Goal: Task Accomplishment & Management: Use online tool/utility

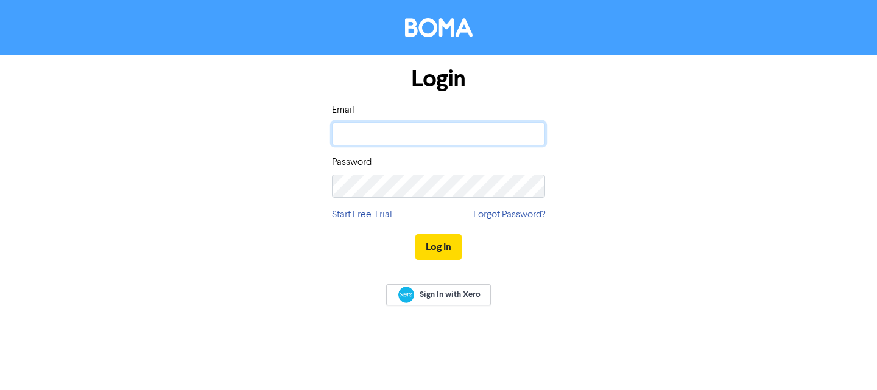
click at [366, 127] on input "email" at bounding box center [438, 133] width 213 height 23
type input "[EMAIL_ADDRESS][DOMAIN_NAME]"
click at [415, 234] on button "Log In" at bounding box center [438, 247] width 46 height 26
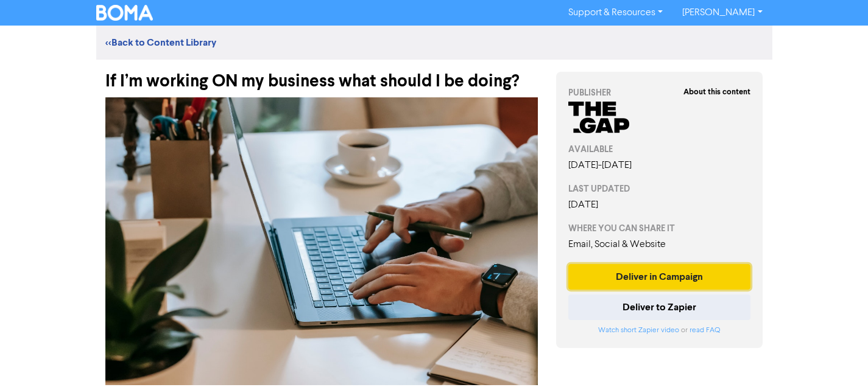
click at [658, 270] on button "Deliver in Campaign" at bounding box center [659, 277] width 183 height 26
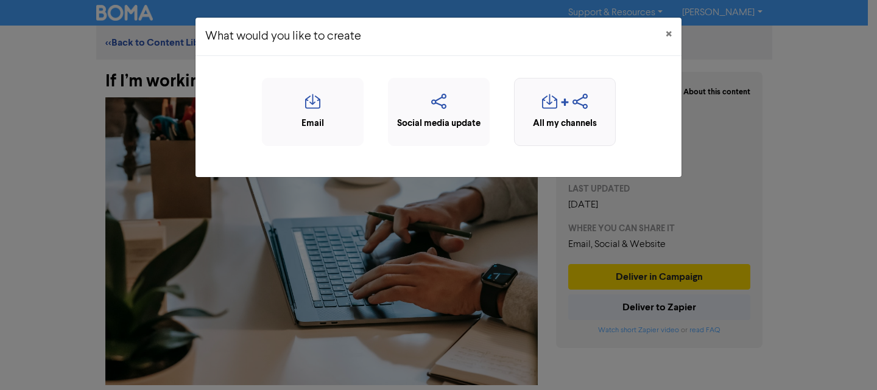
click at [577, 116] on icon "button" at bounding box center [579, 105] width 15 height 23
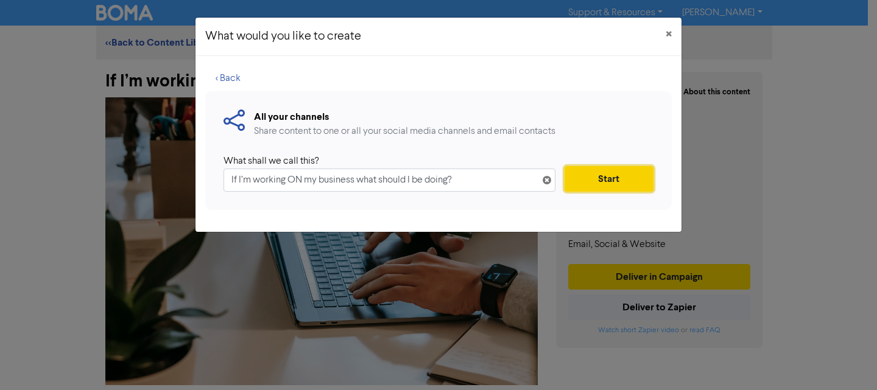
click at [618, 182] on button "Start" at bounding box center [608, 179] width 89 height 26
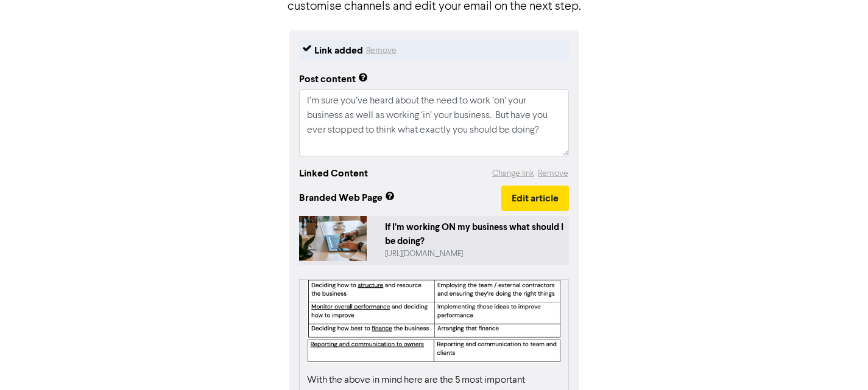
scroll to position [183, 0]
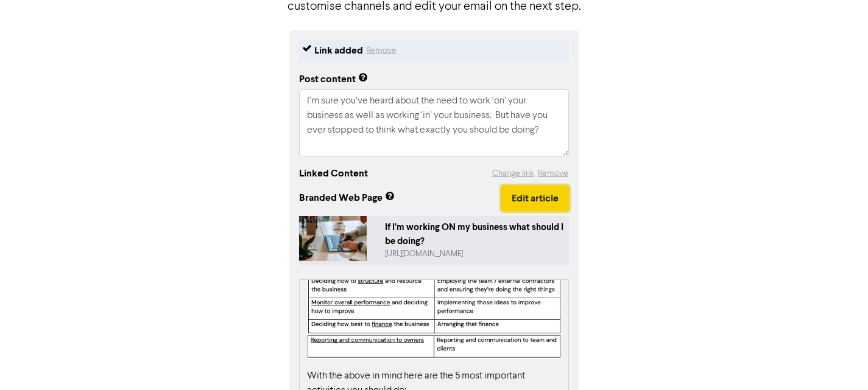
click at [530, 205] on button "Edit article" at bounding box center [535, 199] width 68 height 26
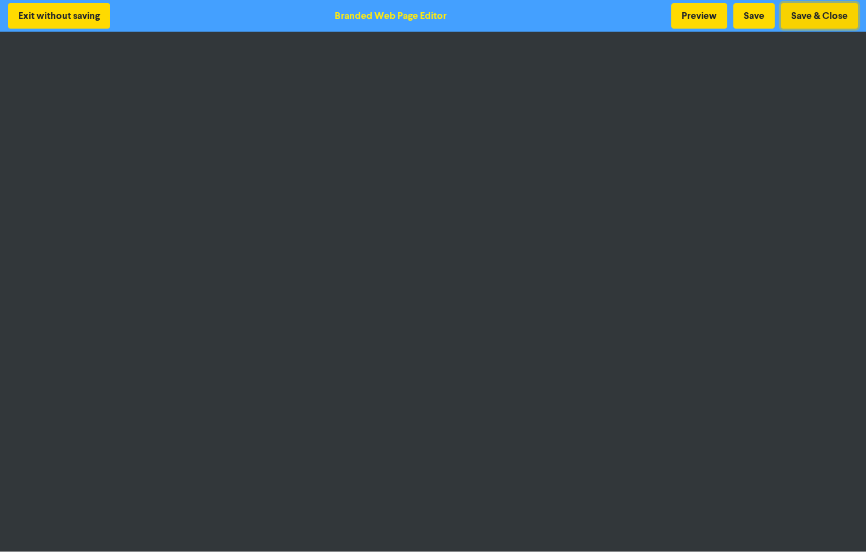
click at [815, 15] on button "Save & Close" at bounding box center [819, 16] width 77 height 26
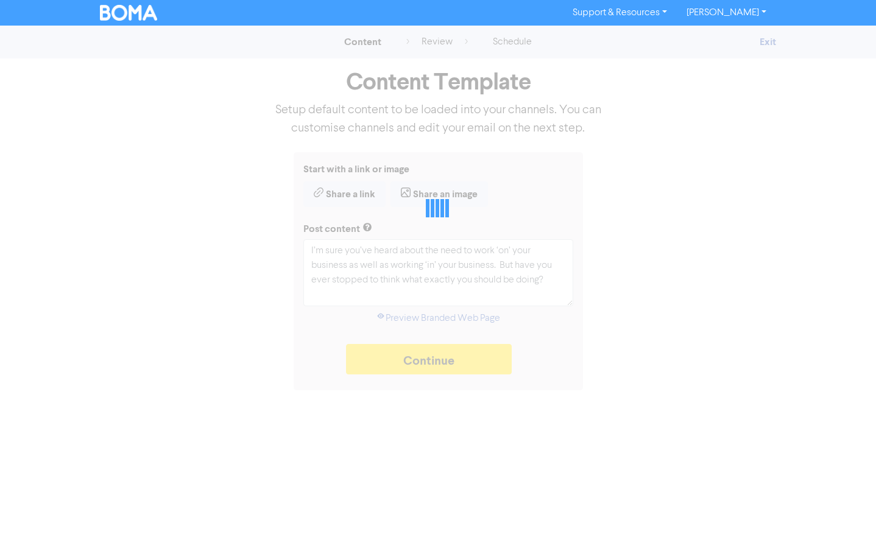
type textarea "x"
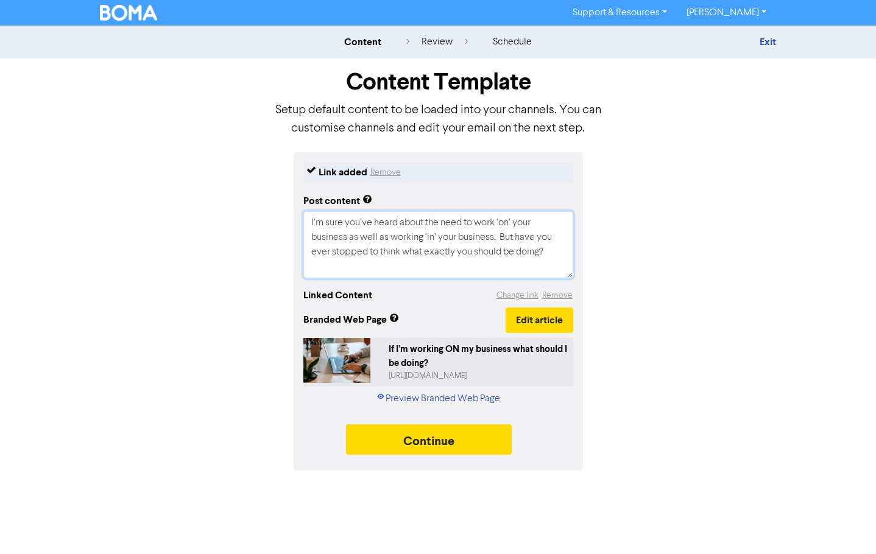
drag, startPoint x: 521, startPoint y: 250, endPoint x: 281, endPoint y: 212, distance: 242.8
click at [265, 220] on div "Link added Remove Post content I’m sure you’ve heard about the need to work ‘on…" at bounding box center [438, 311] width 694 height 318
click at [523, 298] on button "Change link" at bounding box center [517, 296] width 43 height 14
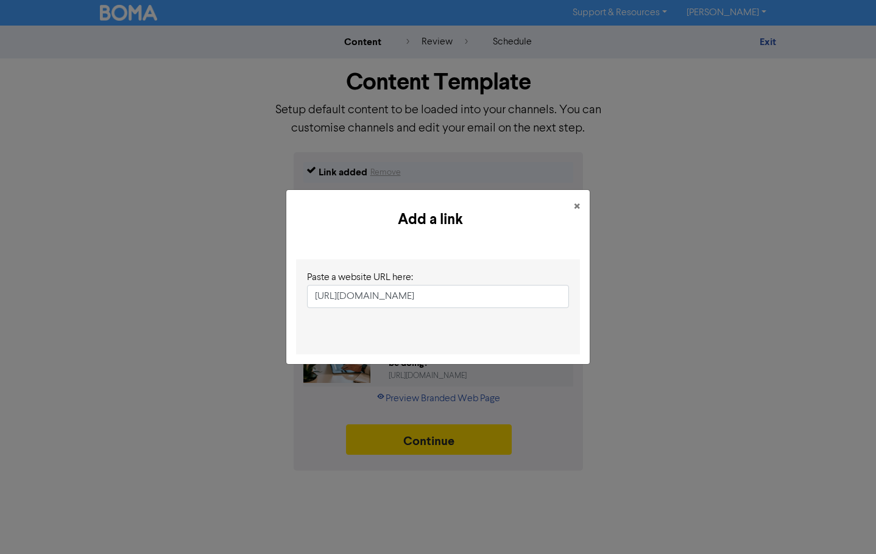
scroll to position [0, 174]
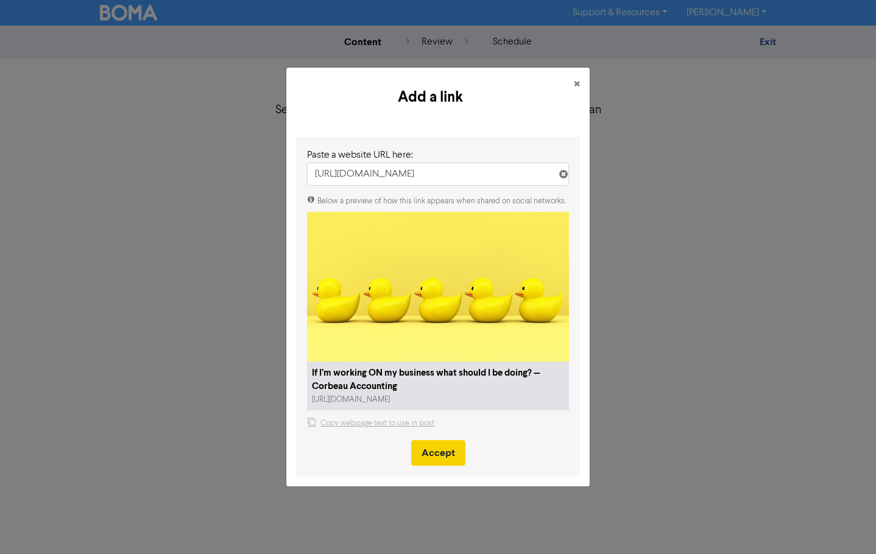
type input "[URL][DOMAIN_NAME]"
click at [437, 390] on button "Accept" at bounding box center [438, 453] width 54 height 26
type textarea "x"
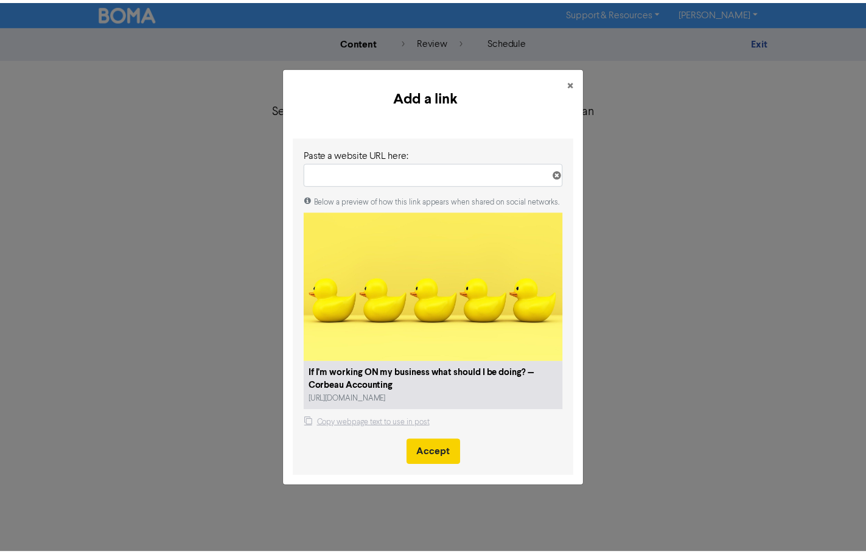
scroll to position [0, 0]
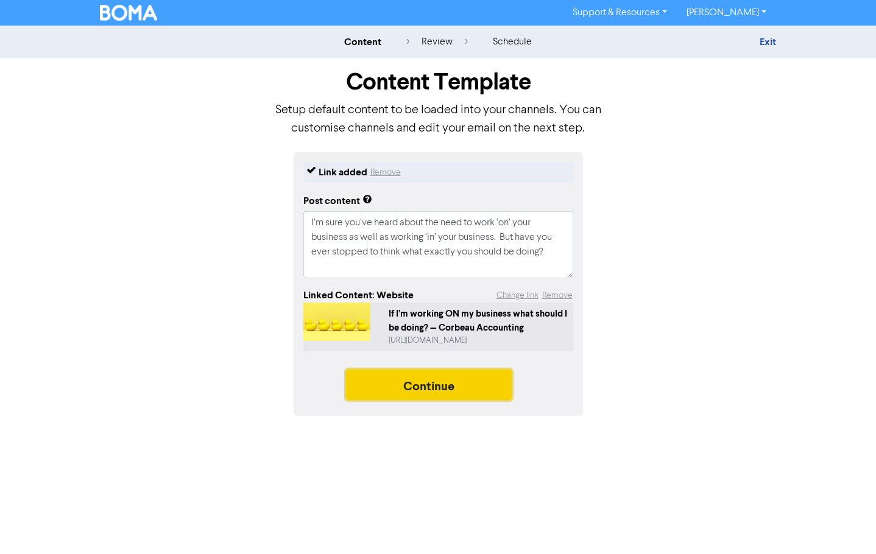
click at [422, 387] on button "Continue" at bounding box center [429, 385] width 166 height 30
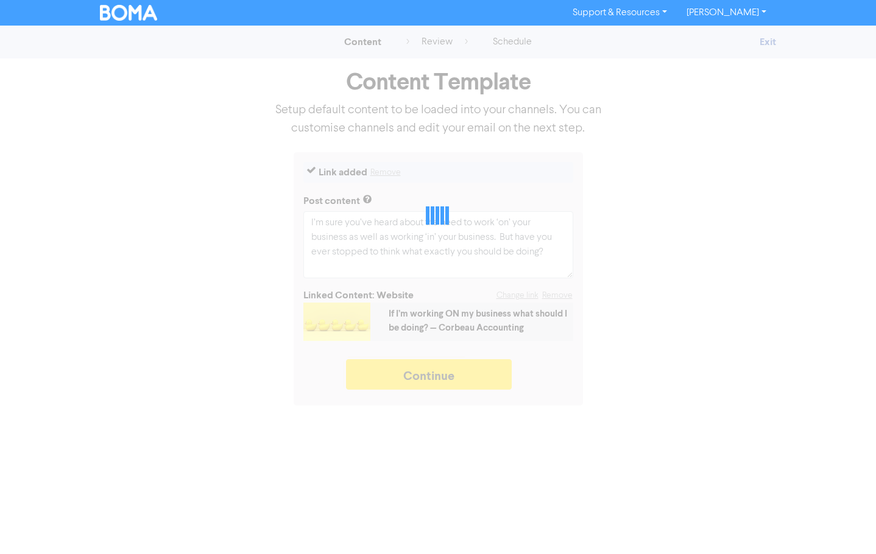
type textarea "x"
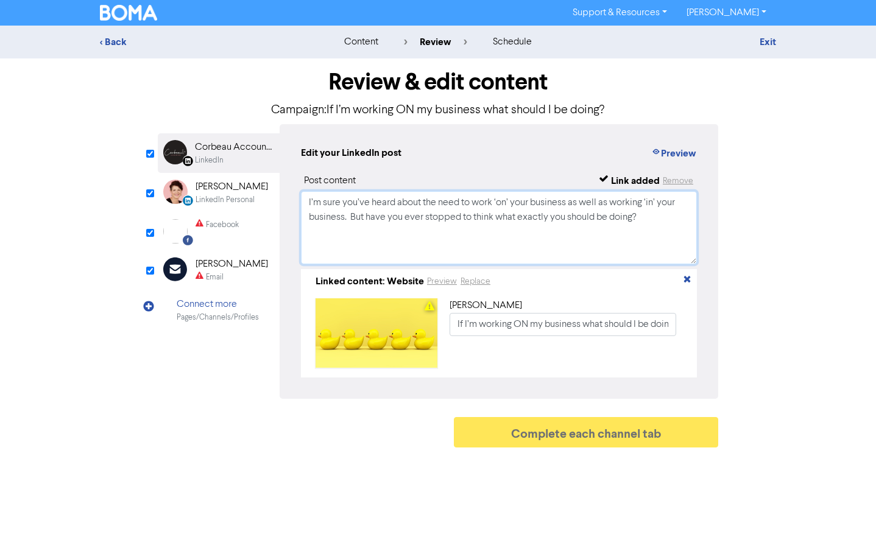
drag, startPoint x: 658, startPoint y: 223, endPoint x: 265, endPoint y: 202, distance: 392.7
click at [265, 202] on div "LinkedIn Page Created with Sketch. Corbeau Accounting LinkedIn LinkedIn Persona…" at bounding box center [438, 261] width 560 height 275
click at [228, 201] on div "LinkedIn Personal" at bounding box center [224, 200] width 59 height 12
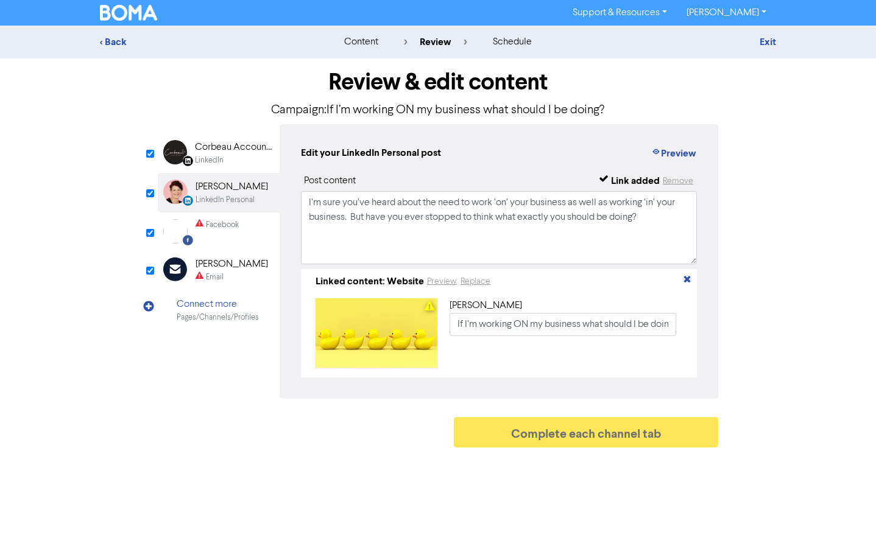
click at [222, 225] on div "Facebook" at bounding box center [222, 225] width 33 height 12
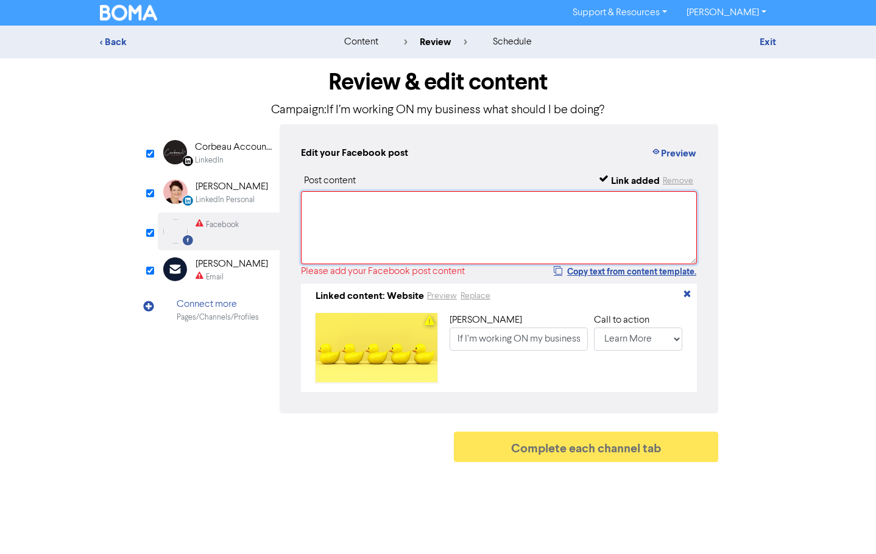
click at [304, 234] on textarea at bounding box center [499, 227] width 396 height 73
paste textarea "I’m sure you’ve heard about the need to work ‘on’ your business as well as work…"
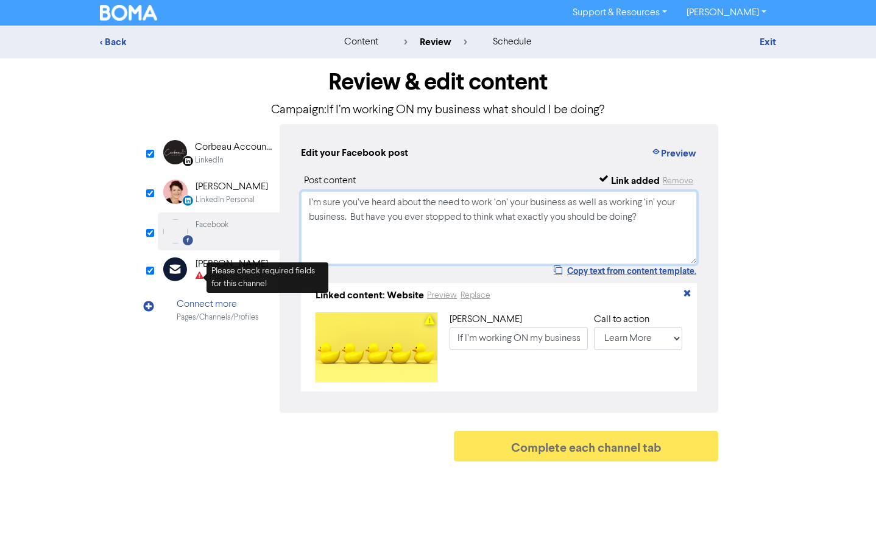
type textarea "I’m sure you’ve heard about the need to work ‘on’ your business as well as work…"
click at [188, 272] on div "Email Created with Sketch." at bounding box center [179, 270] width 24 height 26
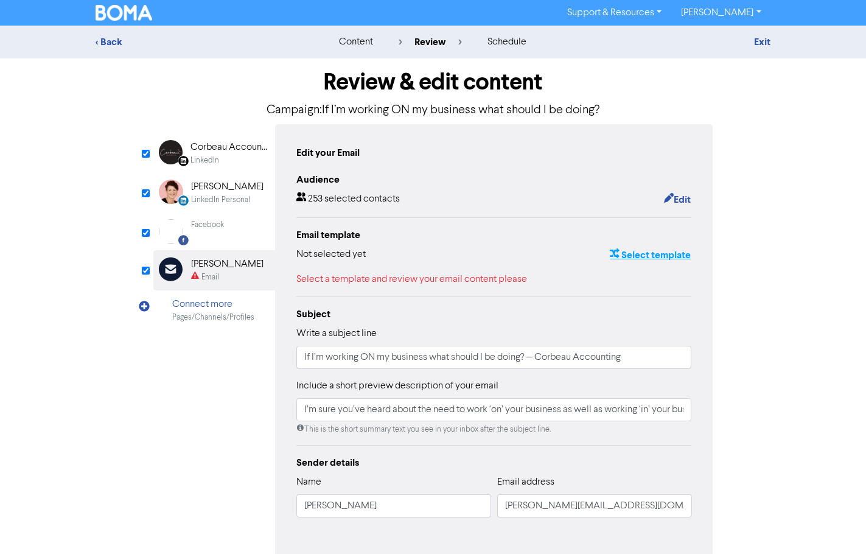
click at [639, 253] on button "Select template" at bounding box center [650, 255] width 82 height 16
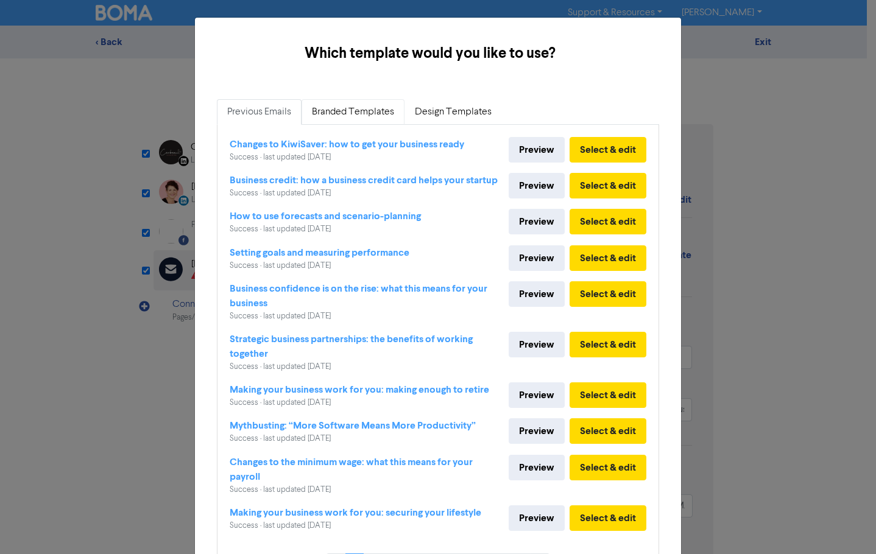
click at [359, 117] on link "Branded Templates" at bounding box center [352, 112] width 103 height 26
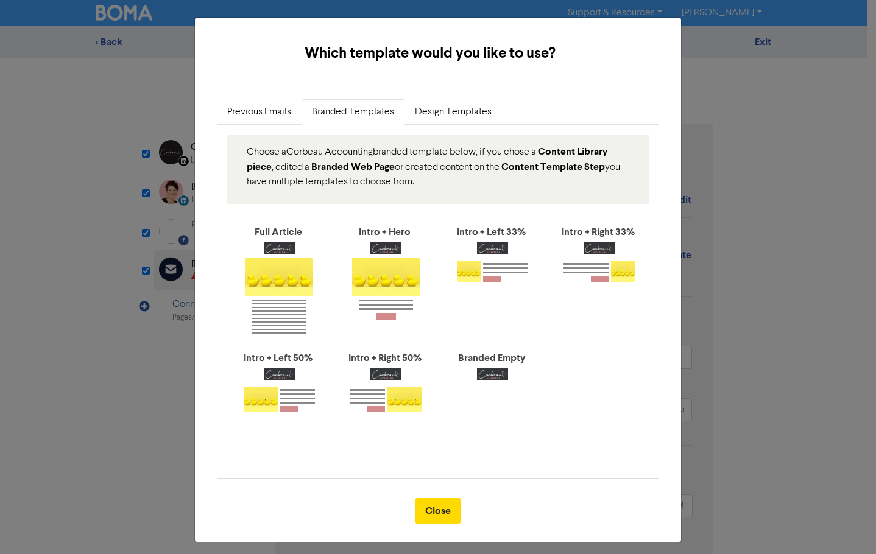
click at [358, 111] on link "Branded Templates" at bounding box center [352, 112] width 103 height 26
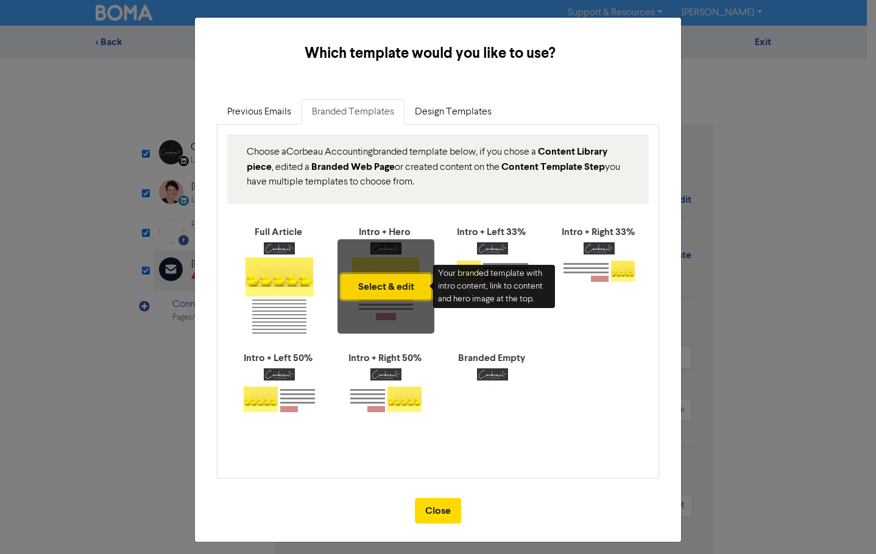
click at [388, 277] on button "Select & edit" at bounding box center [385, 287] width 91 height 26
type input "I’m sure you’ve heard about the need to work ‘on’ your business as well as work…"
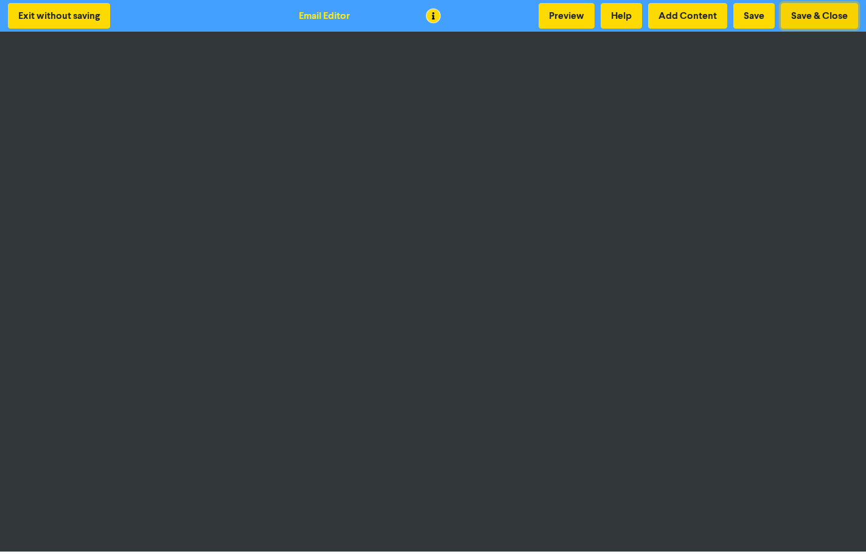
click at [795, 12] on button "Save & Close" at bounding box center [819, 16] width 77 height 26
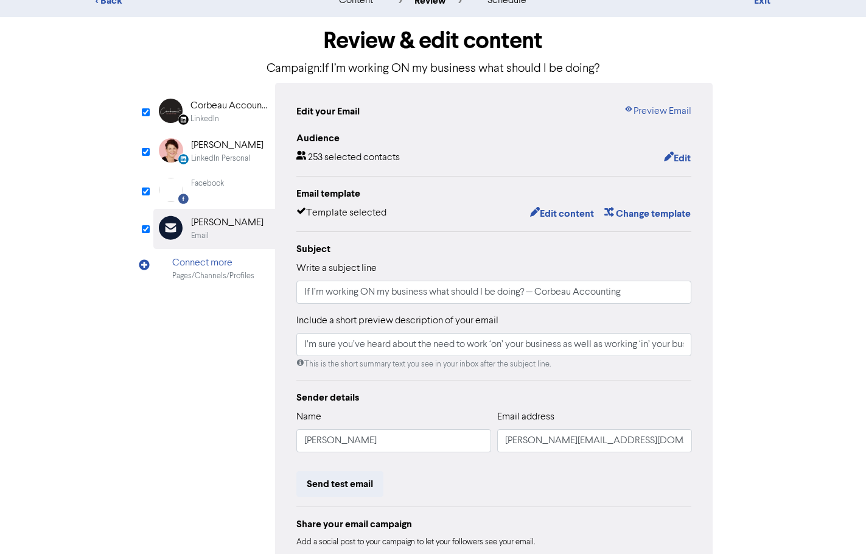
scroll to position [61, 0]
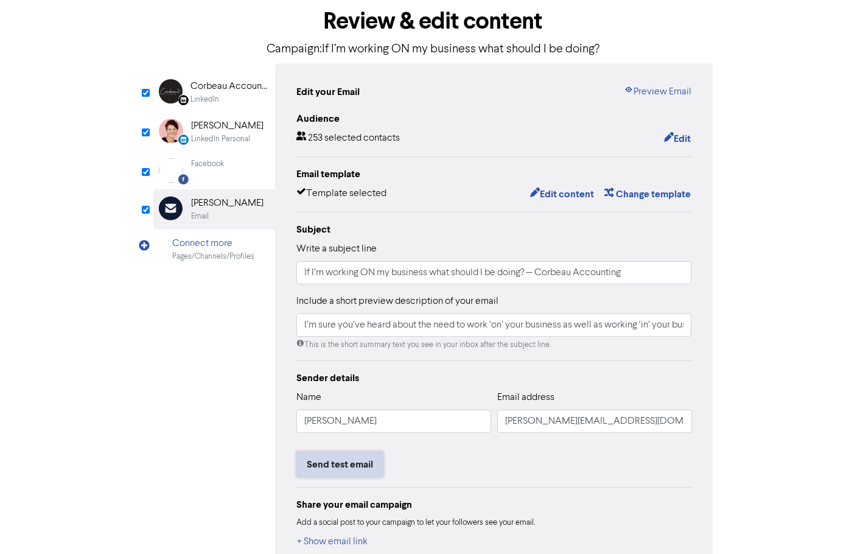
click at [346, 390] on button "Send test email" at bounding box center [340, 465] width 87 height 26
type input "I’m sure you’ve heard about the need to work ‘on’ your business as well as work…"
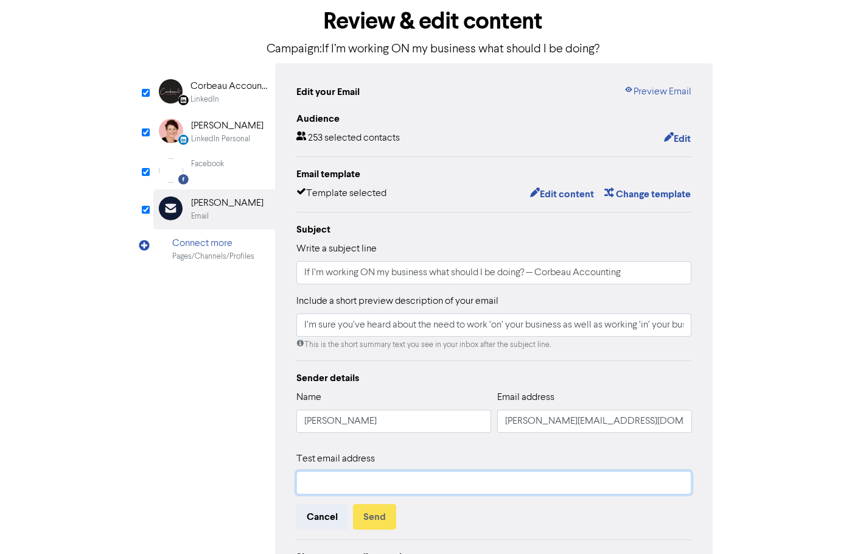
click at [342, 390] on input "text" at bounding box center [495, 482] width 396 height 23
type input "[EMAIL_ADDRESS][DOMAIN_NAME]"
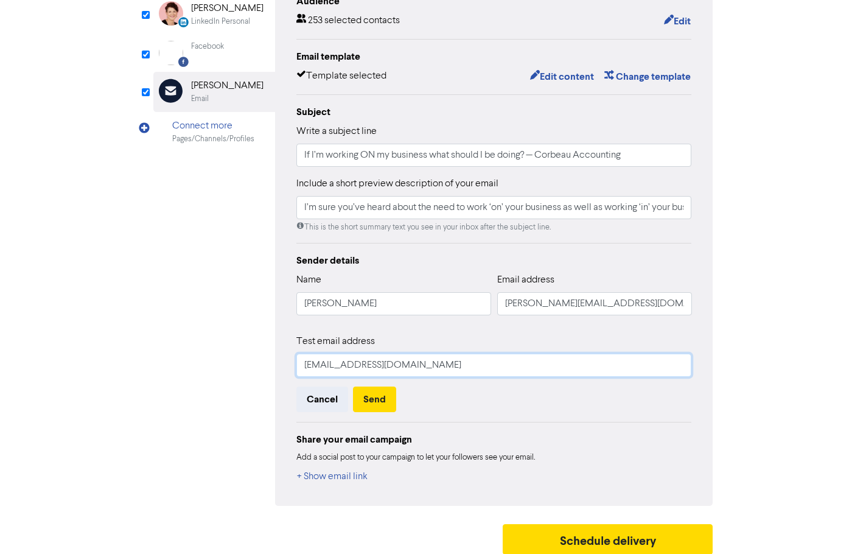
scroll to position [186, 0]
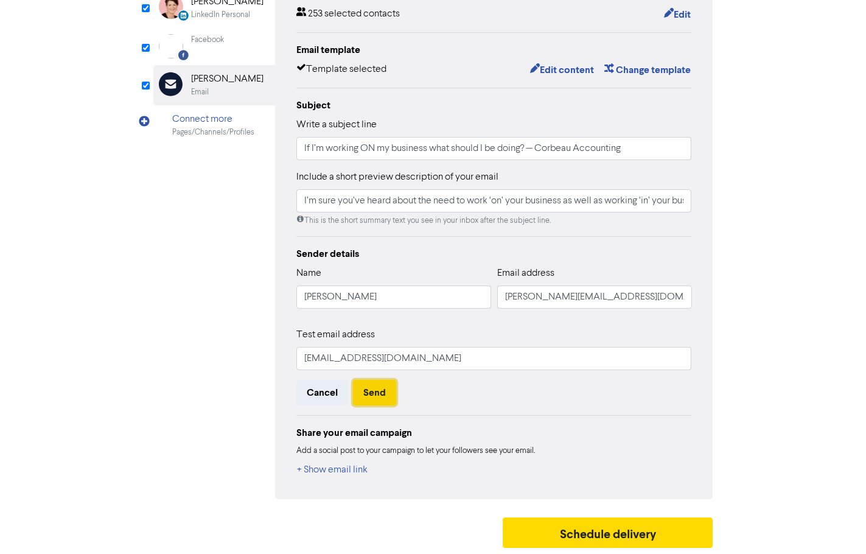
click at [367, 390] on button "Send" at bounding box center [374, 393] width 43 height 26
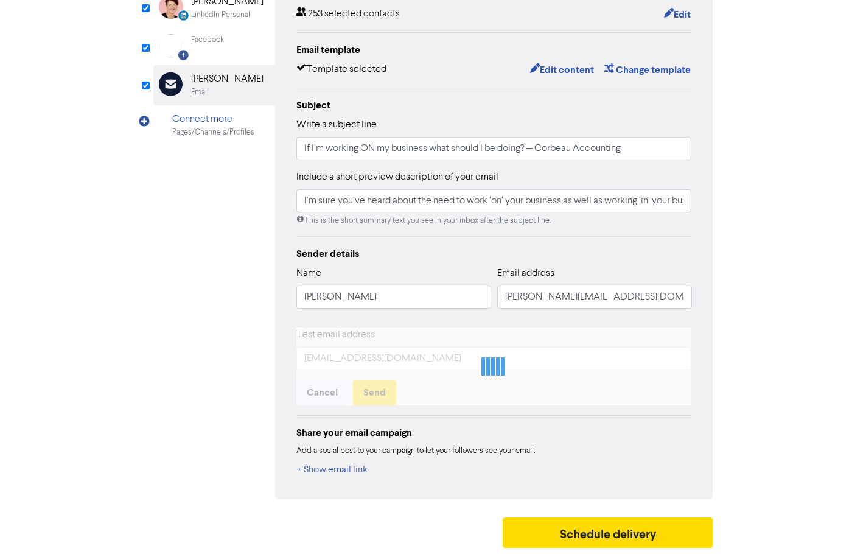
scroll to position [134, 0]
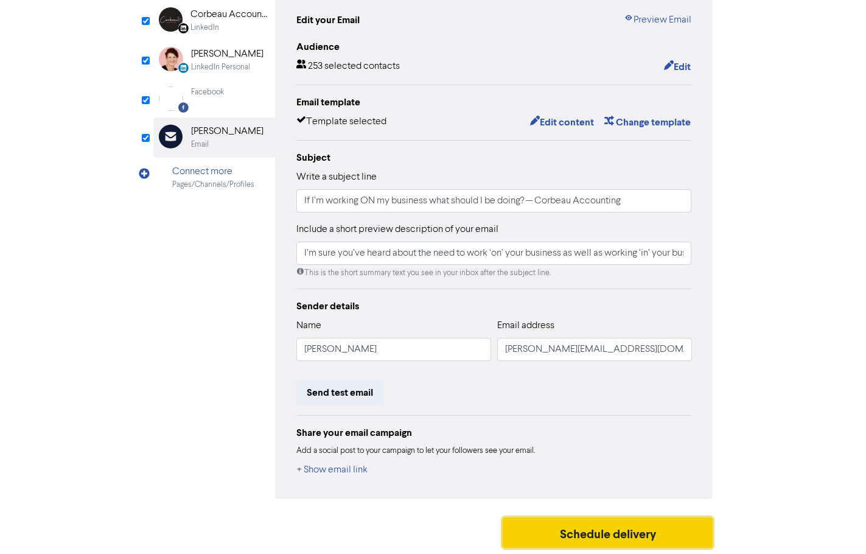
click at [590, 390] on button "Schedule delivery" at bounding box center [608, 533] width 211 height 30
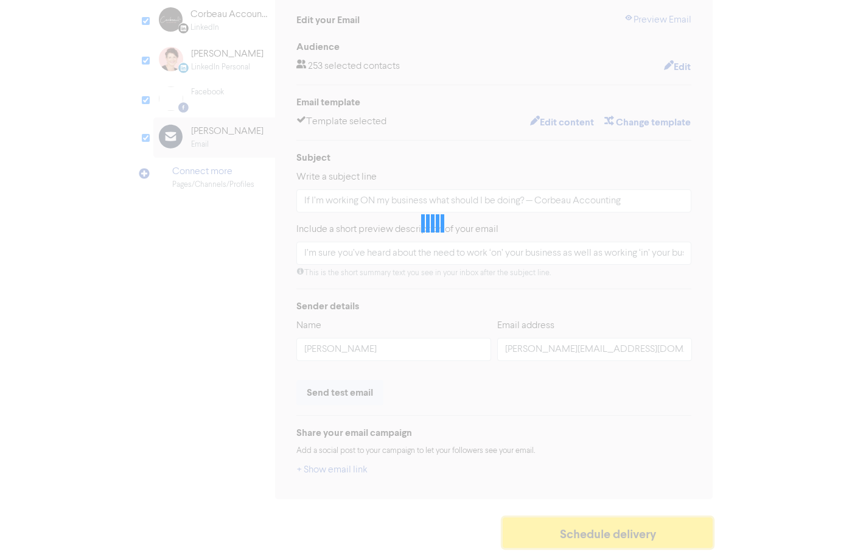
type input "I’m sure you’ve heard about the need to work ‘on’ your business as well as work…"
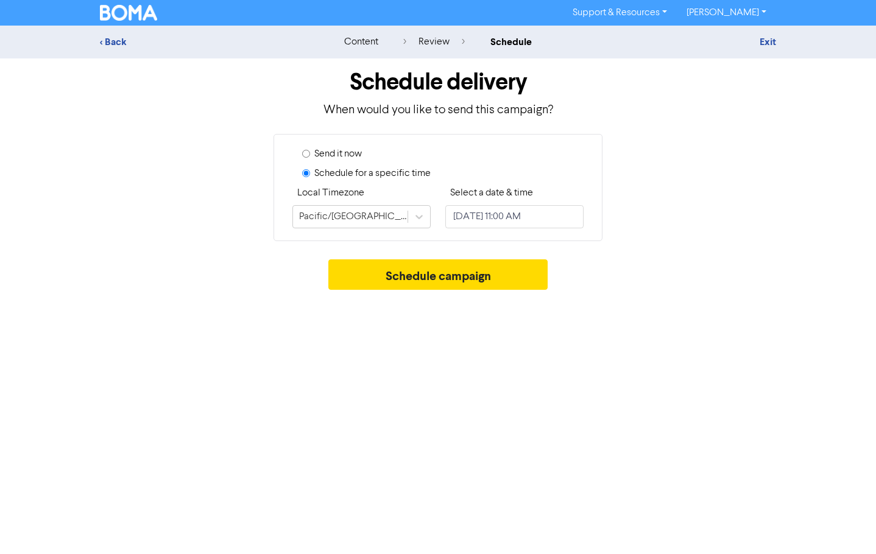
click at [333, 156] on label "Send it now" at bounding box center [337, 154] width 47 height 15
click at [310, 156] on input "Send it now" at bounding box center [306, 154] width 8 height 8
radio input "true"
radio input "false"
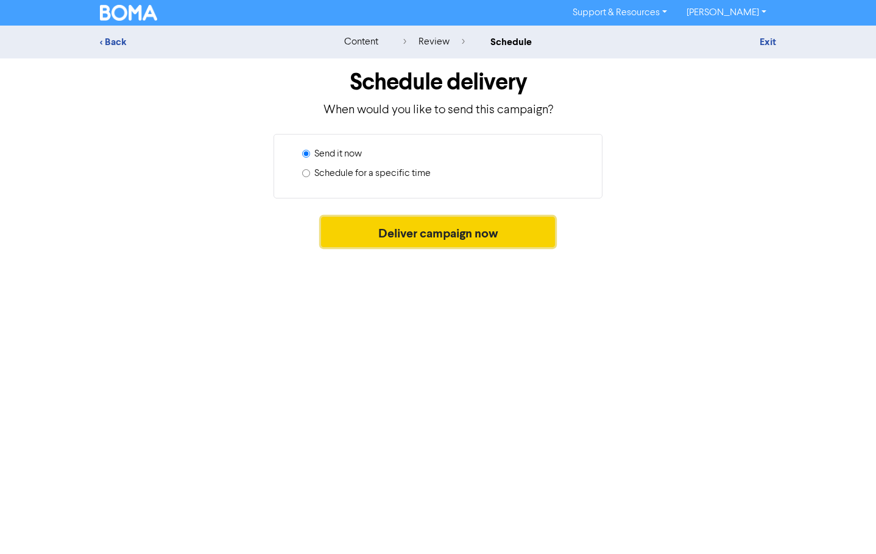
click at [394, 235] on button "Deliver campaign now" at bounding box center [438, 232] width 234 height 30
